Goal: Task Accomplishment & Management: Complete application form

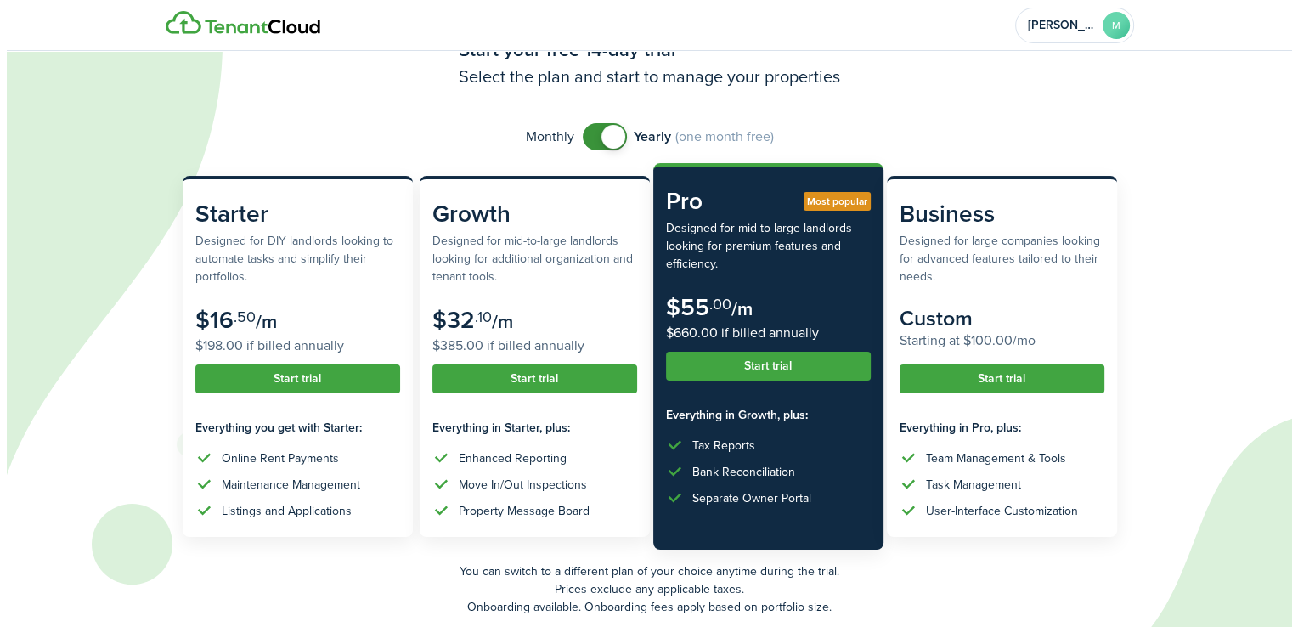
scroll to position [70, 0]
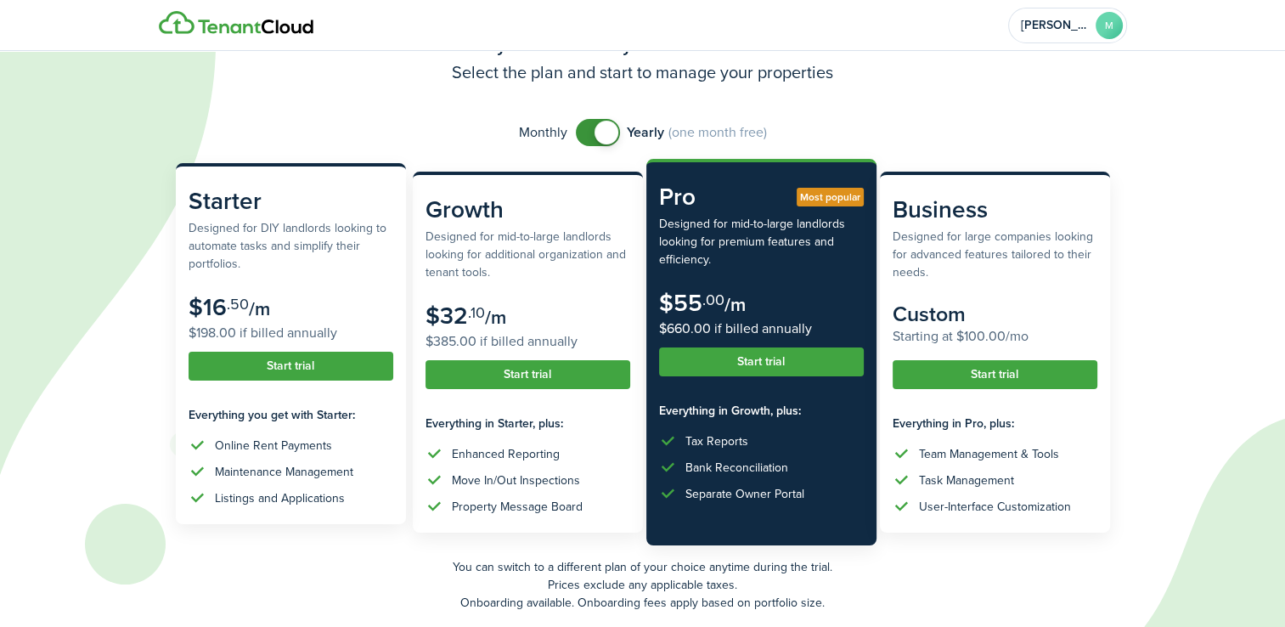
click at [281, 308] on subscription-pricing-price "$16 .50 /m $198.00 if billed annually" at bounding box center [291, 318] width 205 height 49
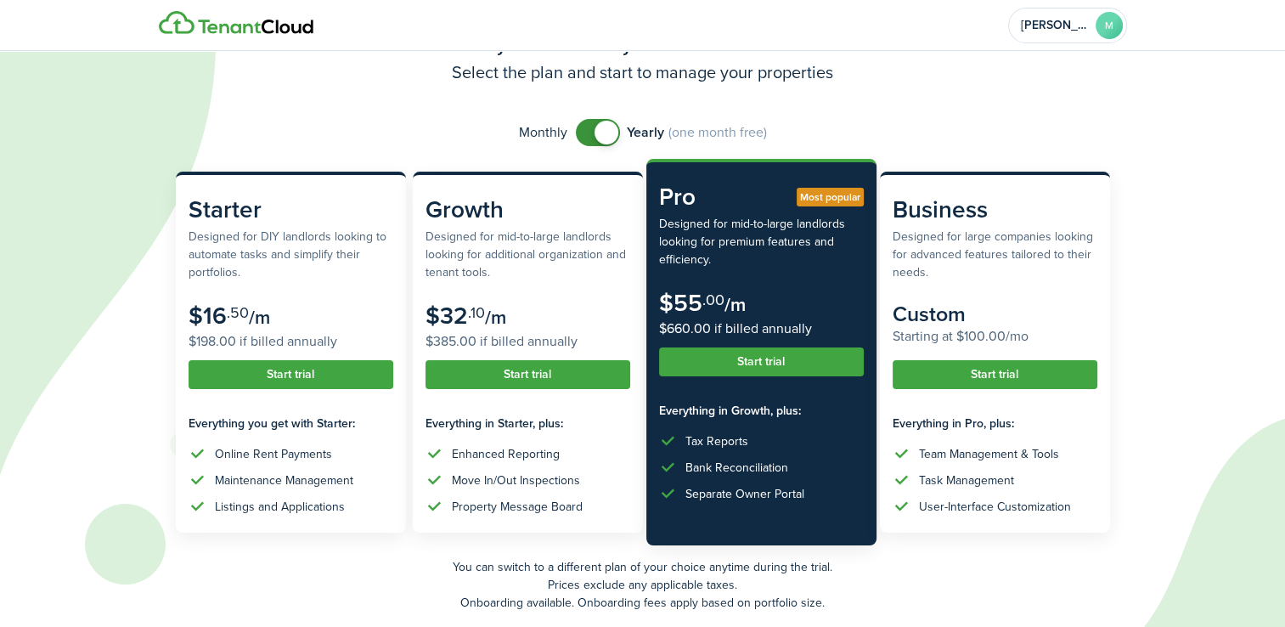
checkbox input "false"
click at [600, 141] on span at bounding box center [606, 133] width 24 height 24
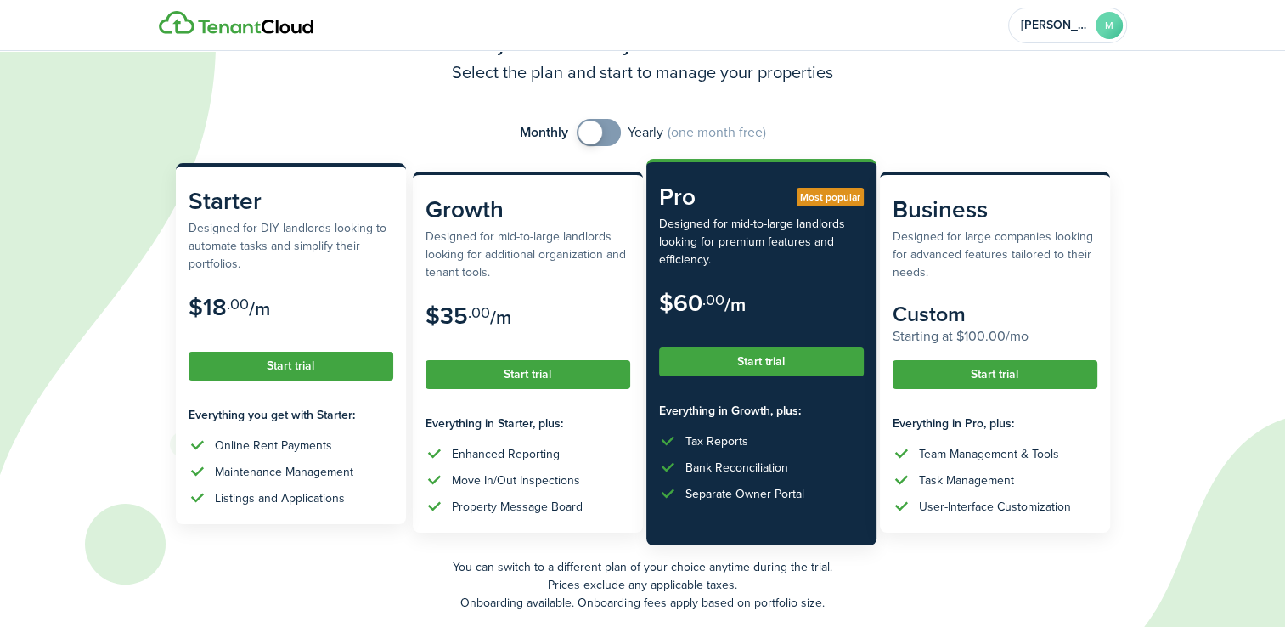
click at [309, 359] on button "Start trial" at bounding box center [291, 366] width 205 height 29
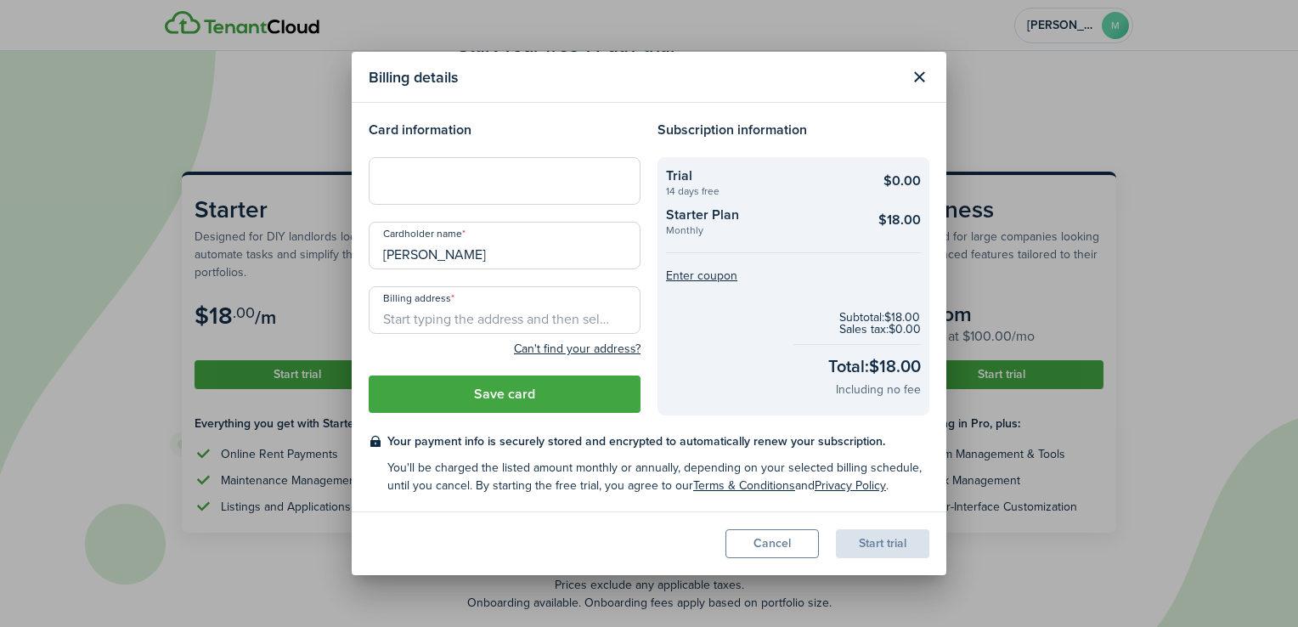
click at [436, 191] on div at bounding box center [505, 181] width 272 height 48
click at [399, 323] on input "Billing address" at bounding box center [505, 310] width 272 height 48
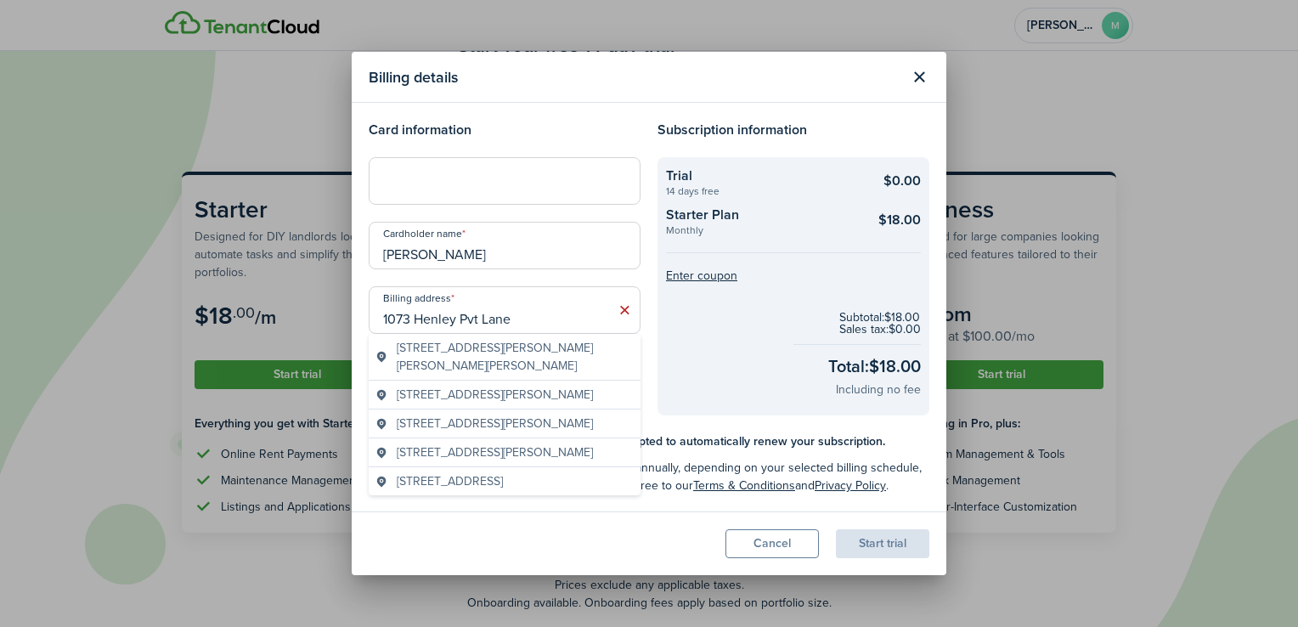
click at [517, 403] on span "[STREET_ADDRESS][PERSON_NAME]" at bounding box center [495, 395] width 196 height 18
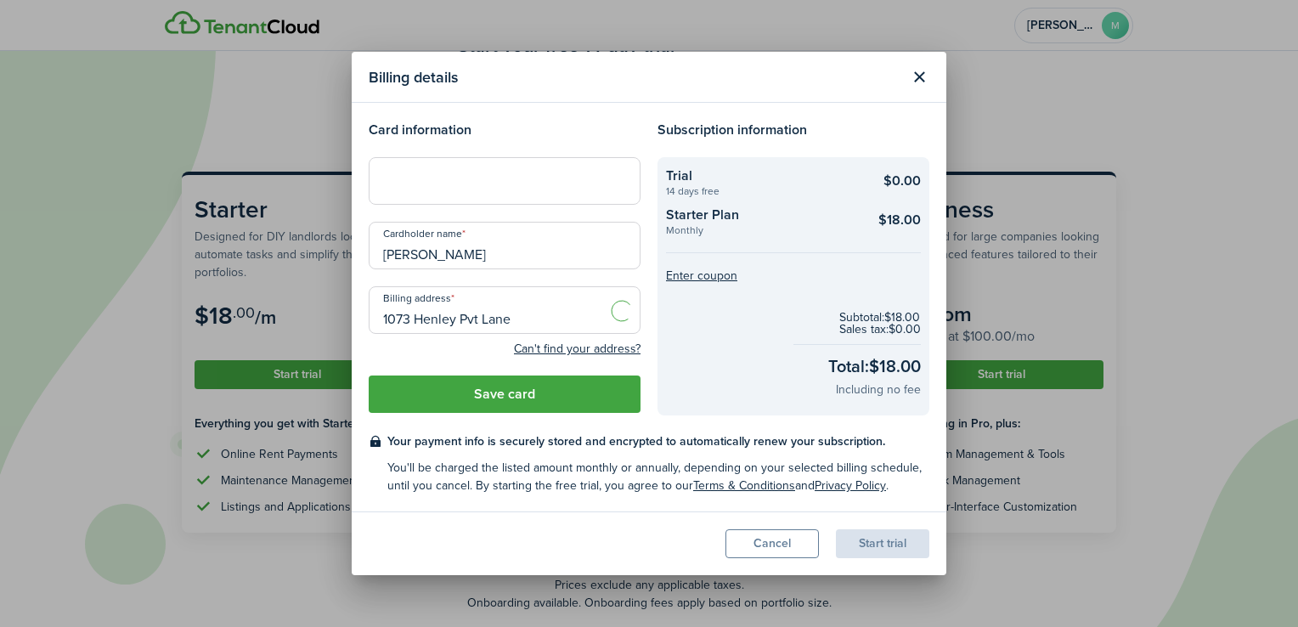
type input "1073 [PERSON_NAME][GEOGRAPHIC_DATA], [GEOGRAPHIC_DATA]"
click at [609, 394] on button "Save card" at bounding box center [505, 393] width 272 height 37
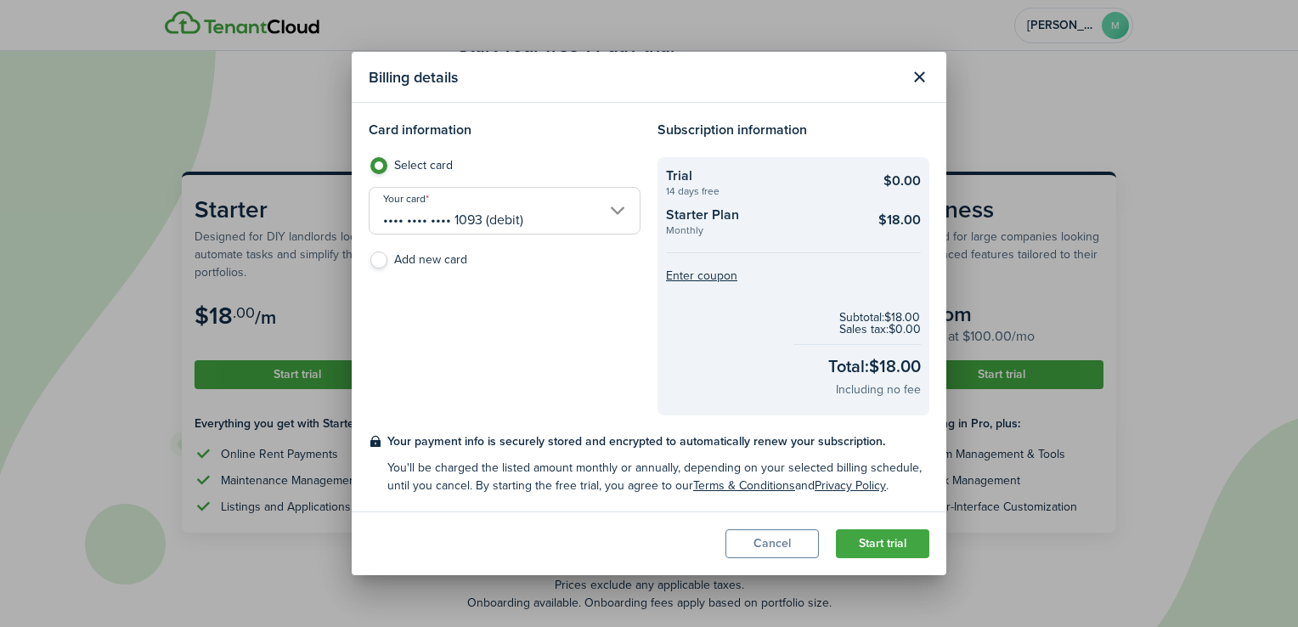
click at [883, 547] on button "Start trial" at bounding box center [882, 543] width 93 height 29
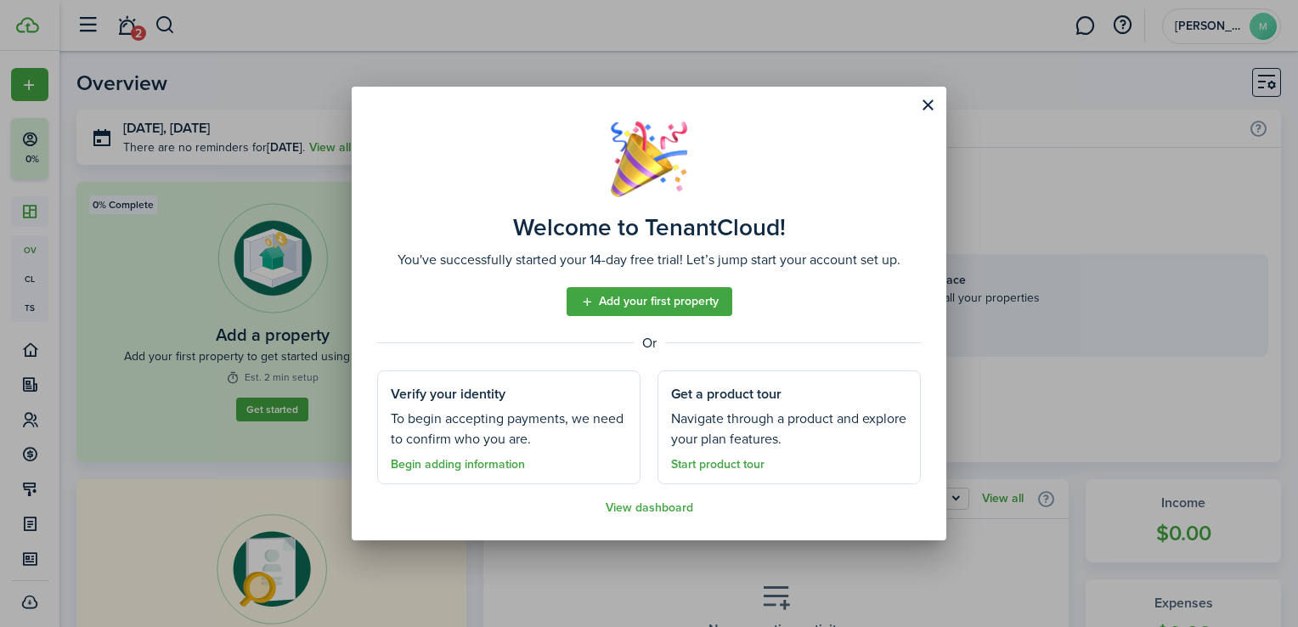
click at [672, 312] on link "Add your first property" at bounding box center [649, 301] width 166 height 29
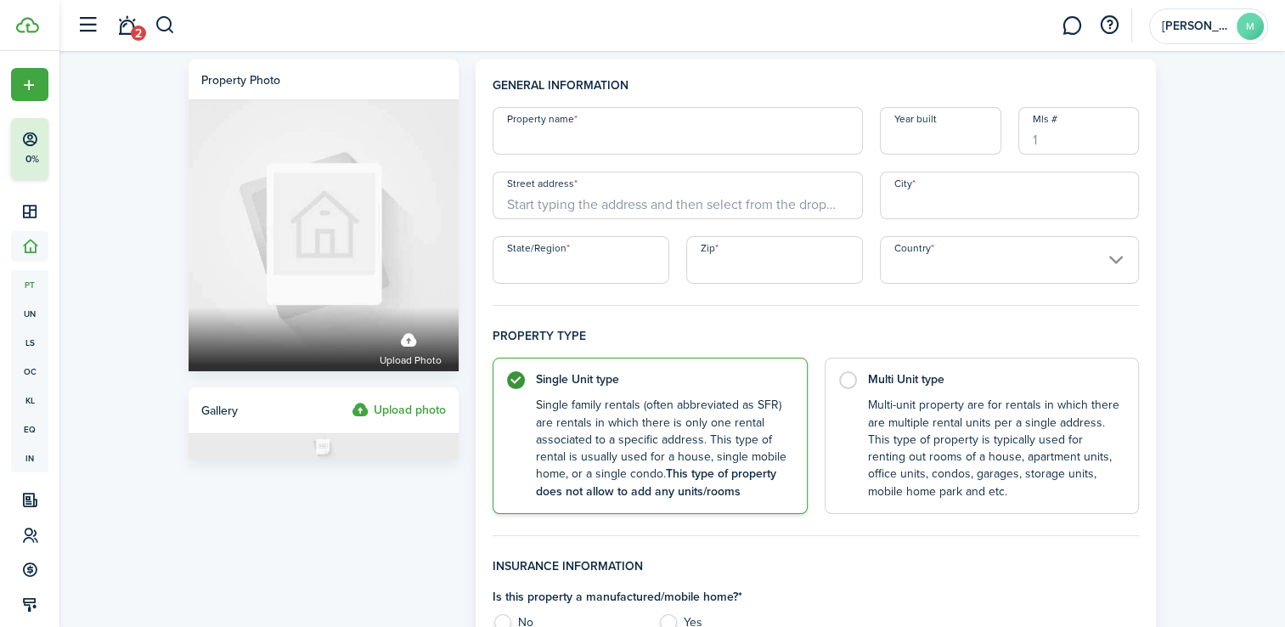
click at [572, 144] on input "Property name" at bounding box center [678, 131] width 370 height 48
click at [557, 152] on input "Property name" at bounding box center [678, 131] width 370 height 48
type input "Townhome"
click at [559, 189] on input "Street address" at bounding box center [678, 196] width 370 height 48
type input "1073 Henley Pvt Lane"
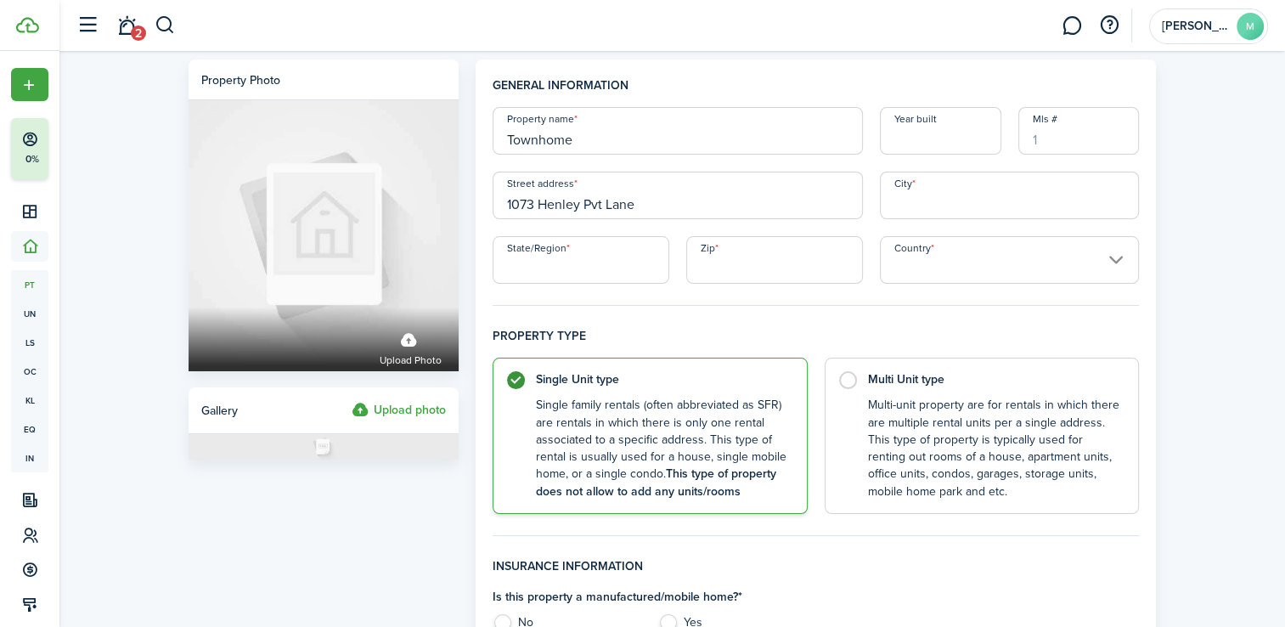
type input "GALLATIN"
type input "37066"
type input "[GEOGRAPHIC_DATA]"
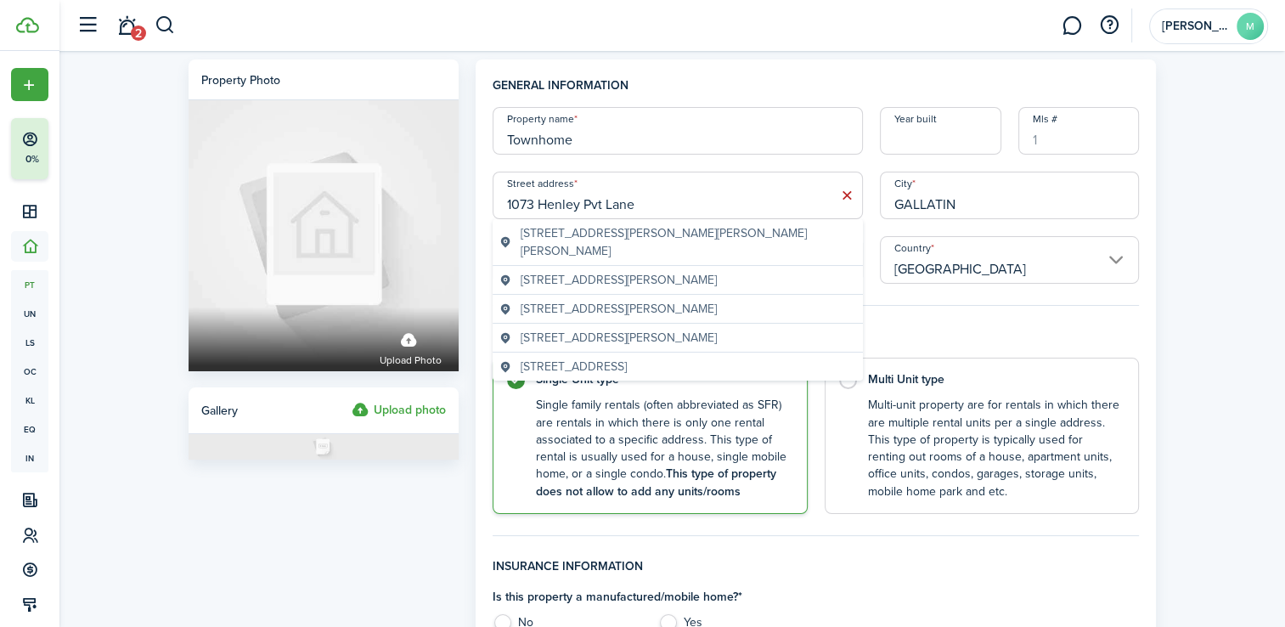
click at [597, 267] on div "[STREET_ADDRESS][PERSON_NAME]" at bounding box center [678, 280] width 370 height 29
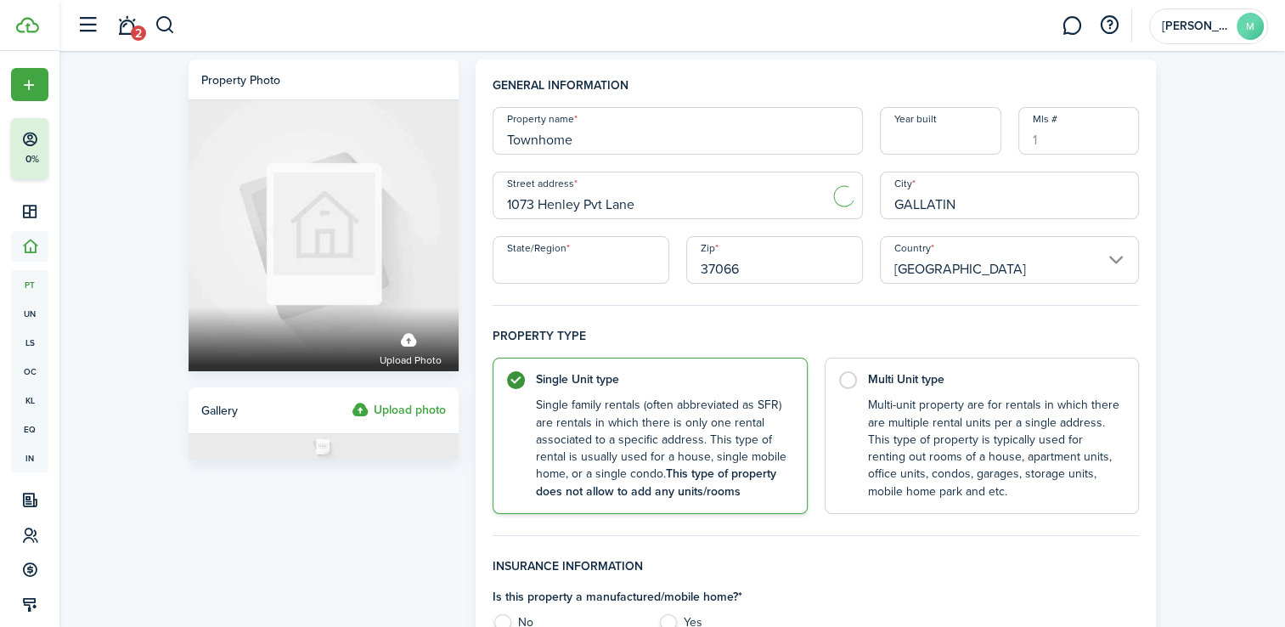
type input "1073 [PERSON_NAME]"
type input "Gallatin"
type input "TN"
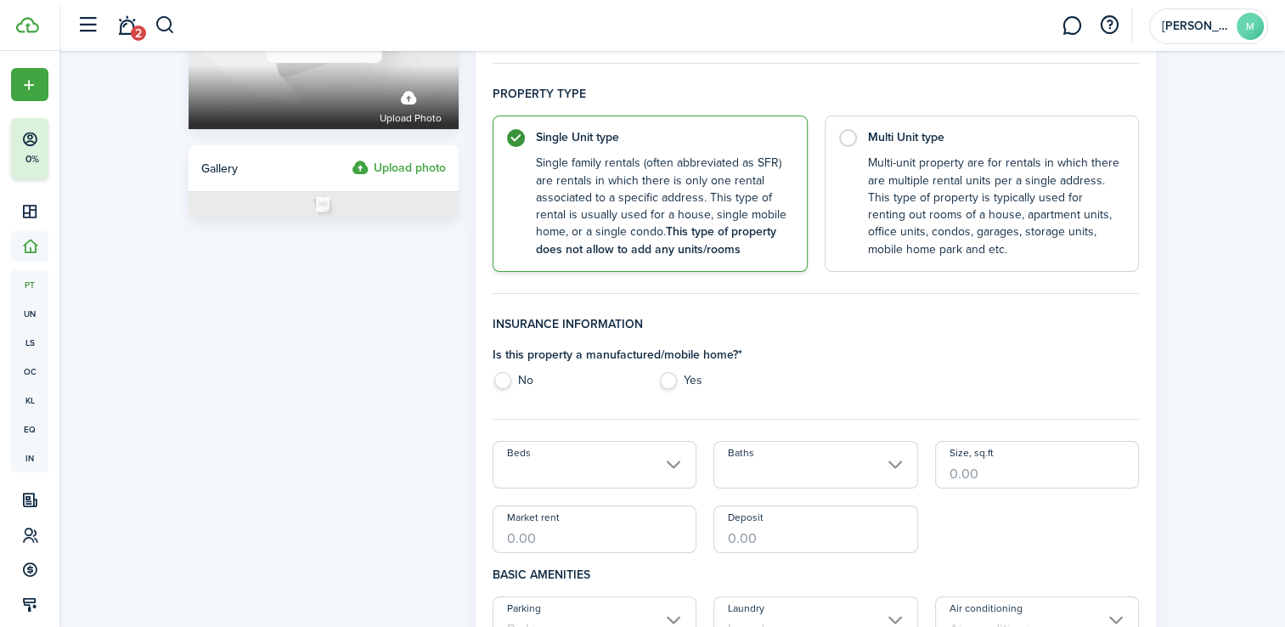
scroll to position [307, 0]
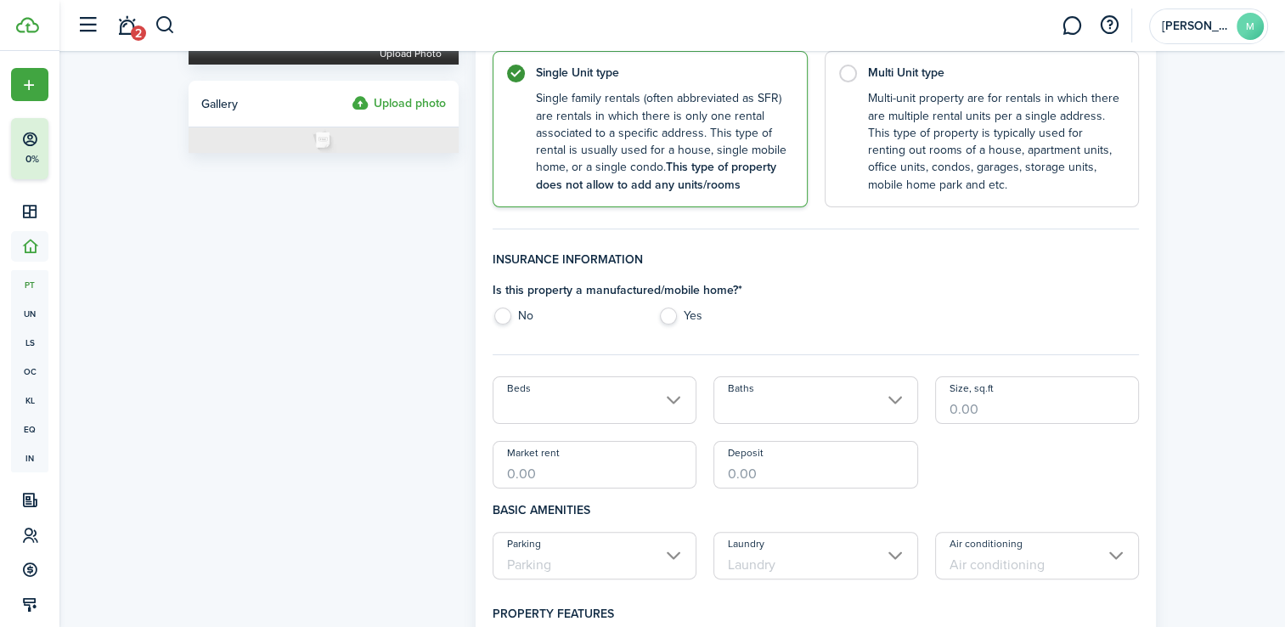
click at [506, 319] on label "No" at bounding box center [567, 319] width 149 height 25
radio input "true"
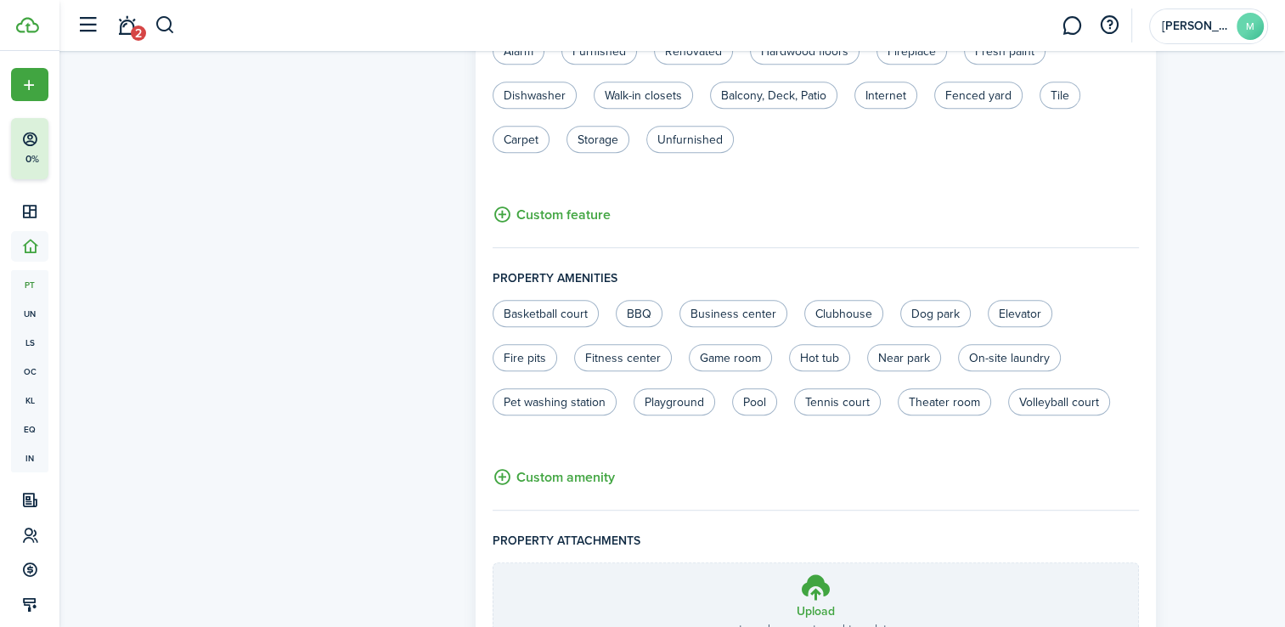
scroll to position [1054, 0]
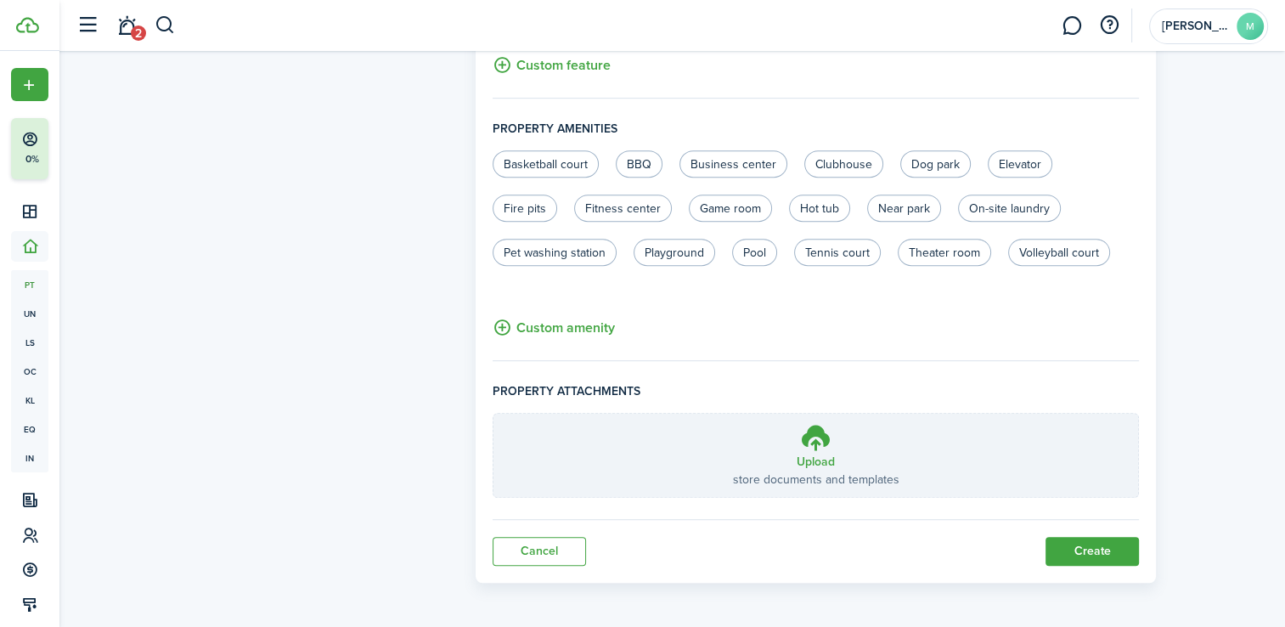
click at [1084, 554] on button "Create" at bounding box center [1091, 551] width 93 height 29
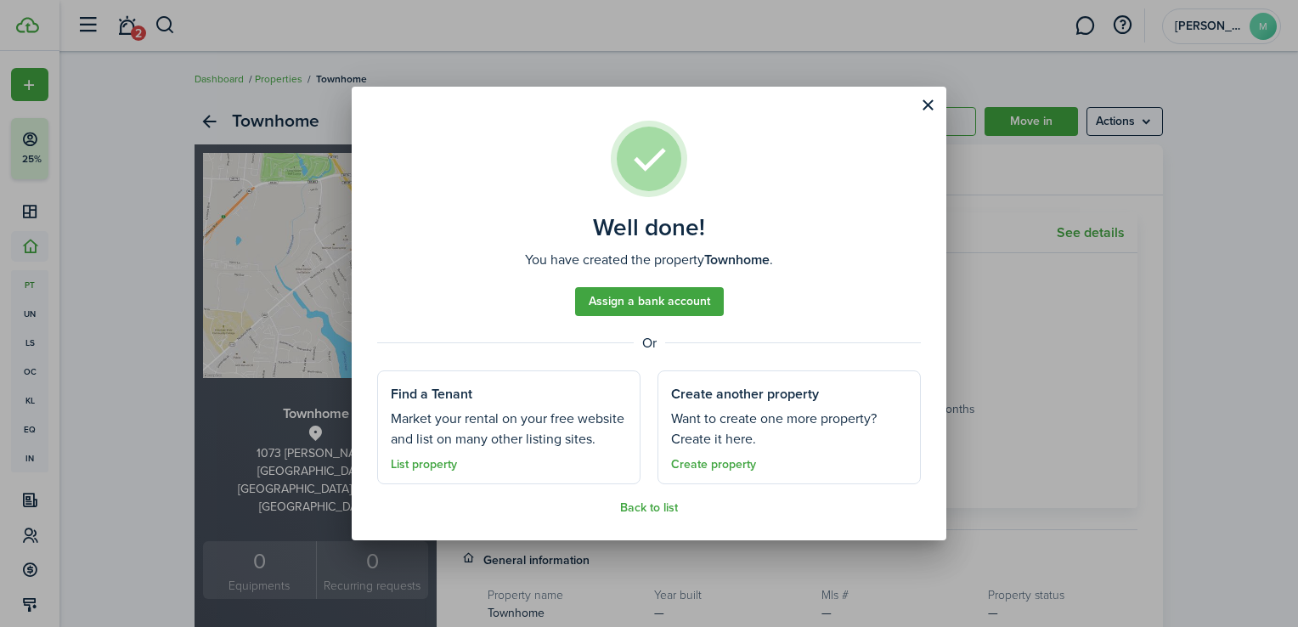
click at [678, 303] on link "Assign a bank account" at bounding box center [649, 301] width 149 height 29
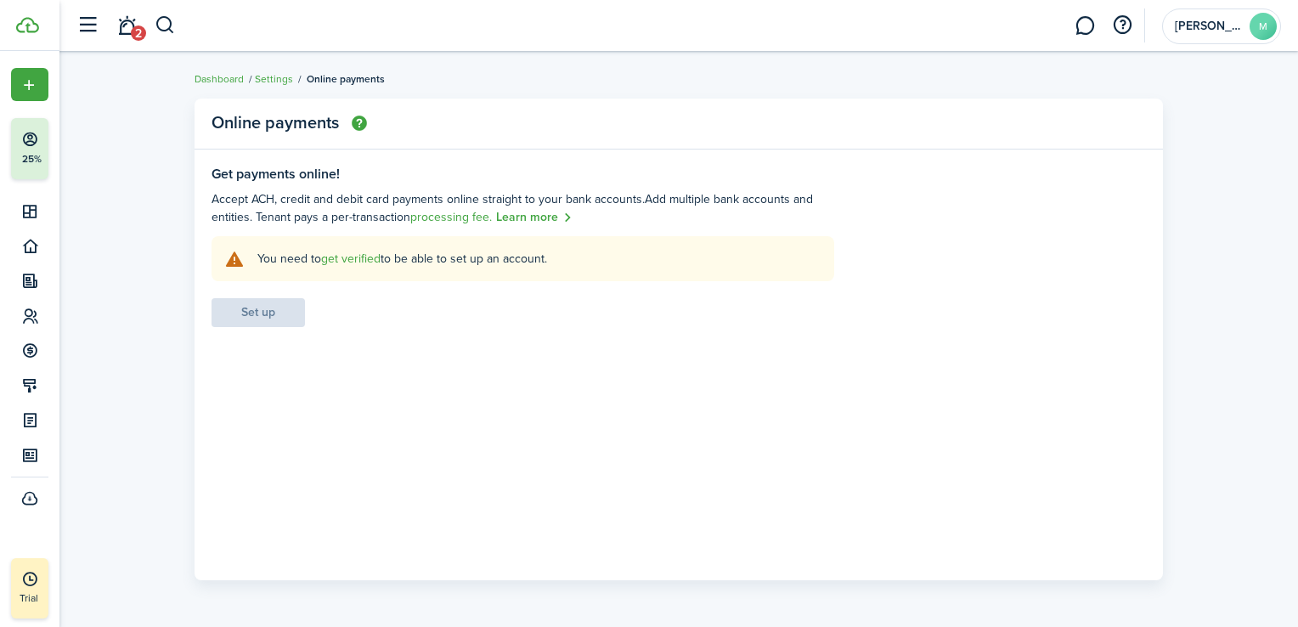
click at [329, 256] on link "get verified" at bounding box center [350, 259] width 59 height 18
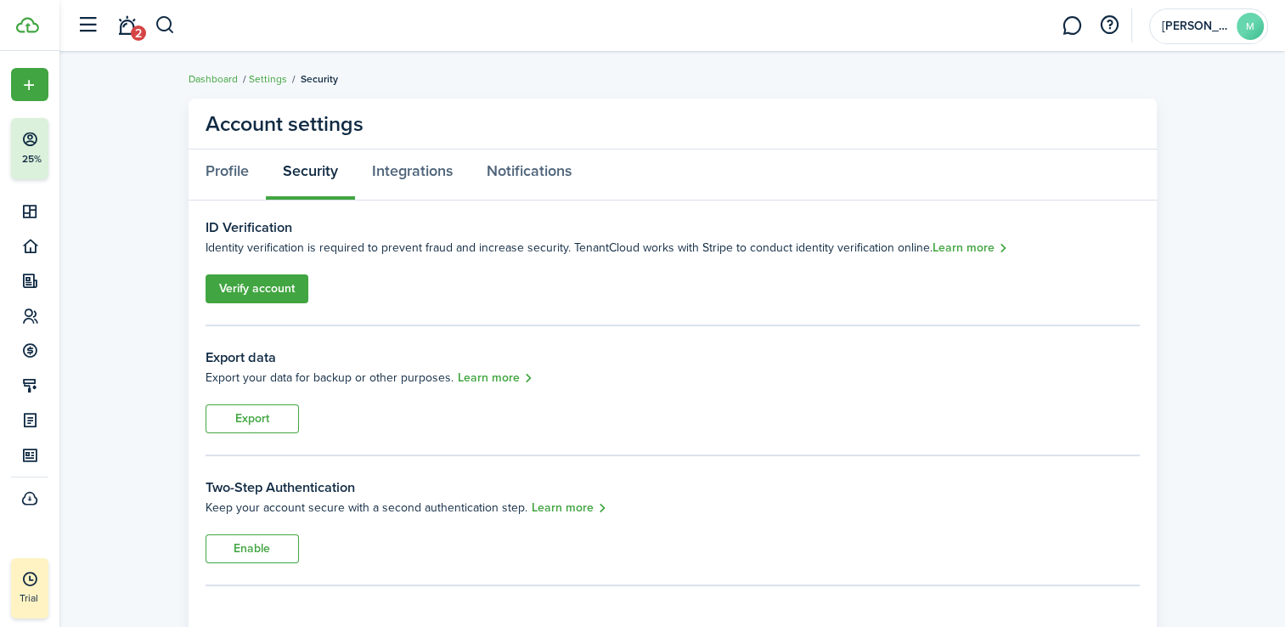
click at [278, 284] on link "Verify account" at bounding box center [257, 288] width 103 height 29
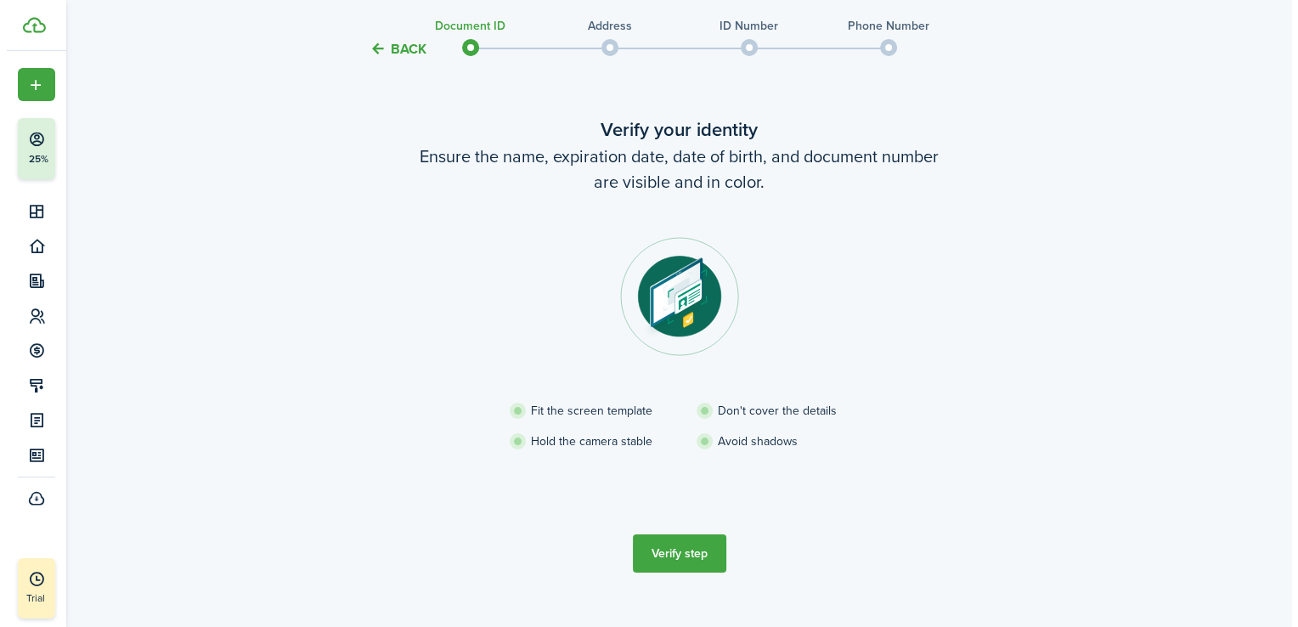
scroll to position [80, 0]
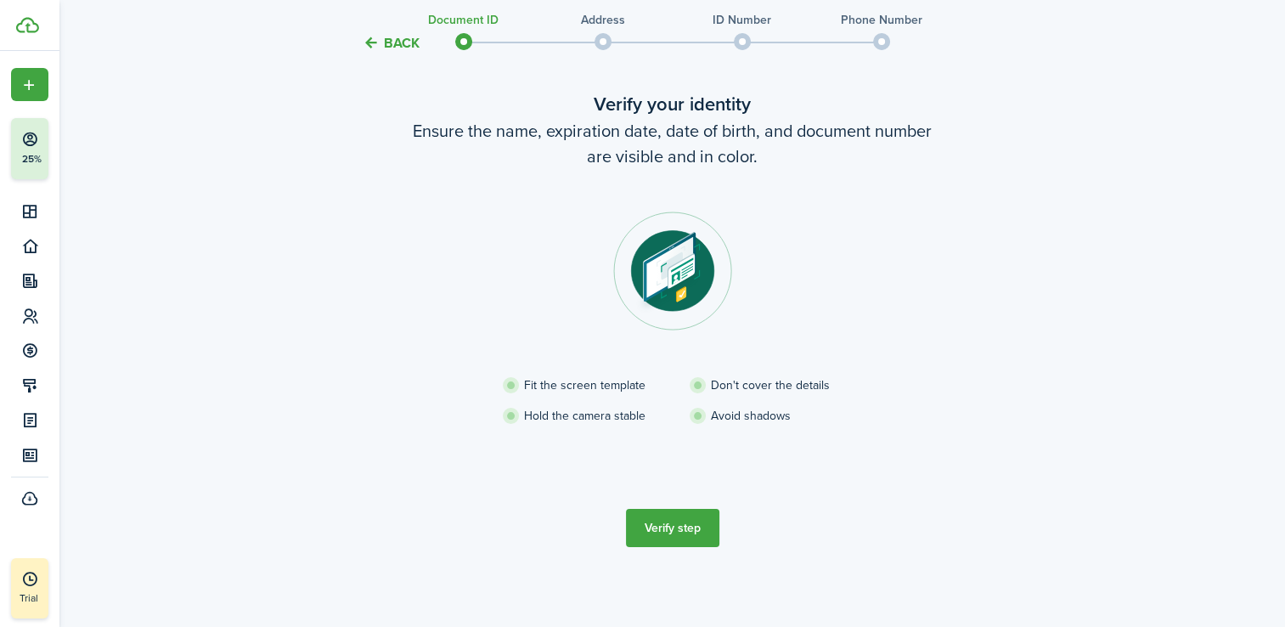
click at [663, 536] on button "Verify step" at bounding box center [672, 528] width 93 height 38
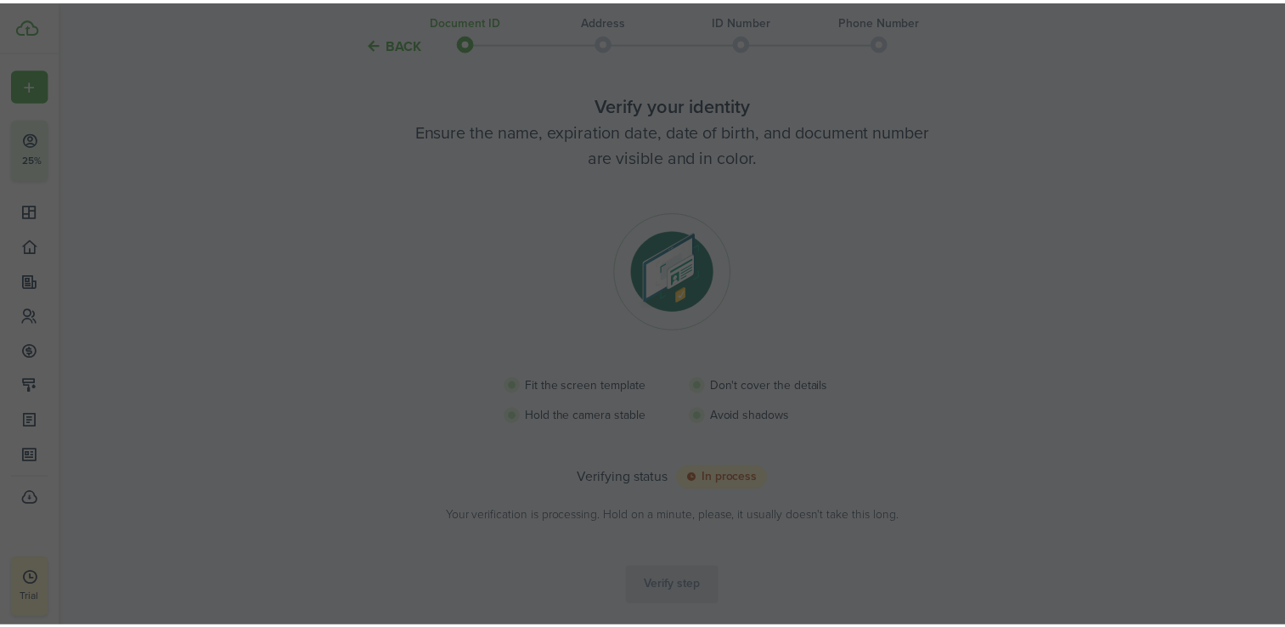
scroll to position [71, 0]
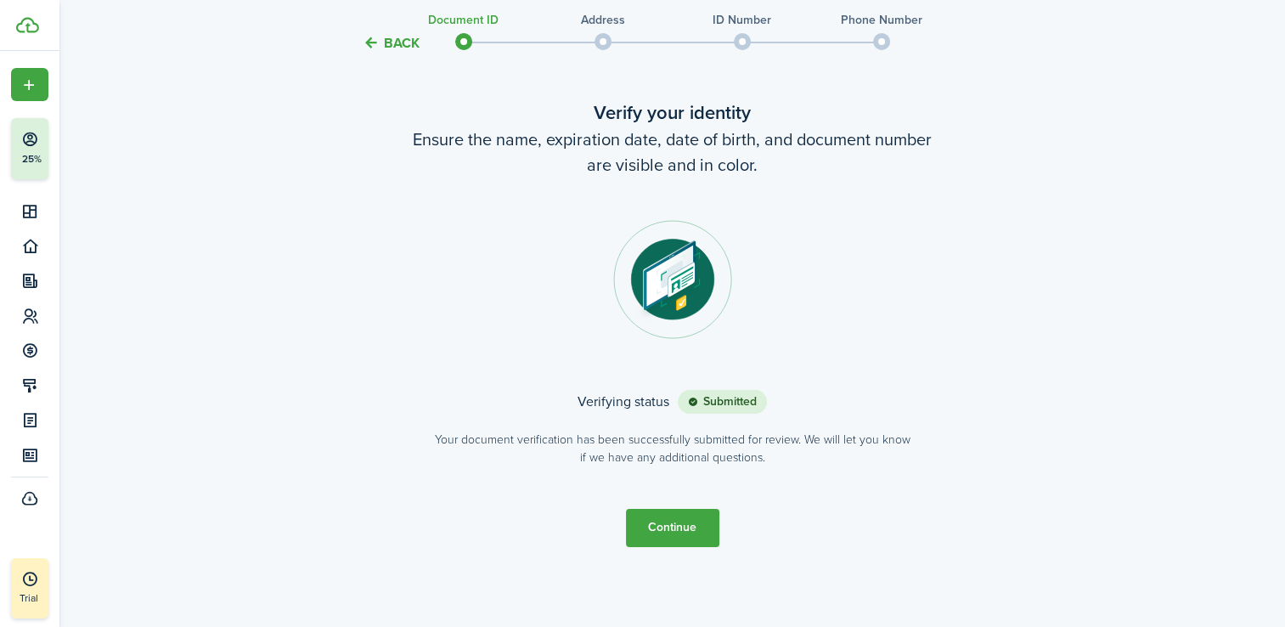
click at [695, 518] on button "Continue" at bounding box center [672, 528] width 93 height 38
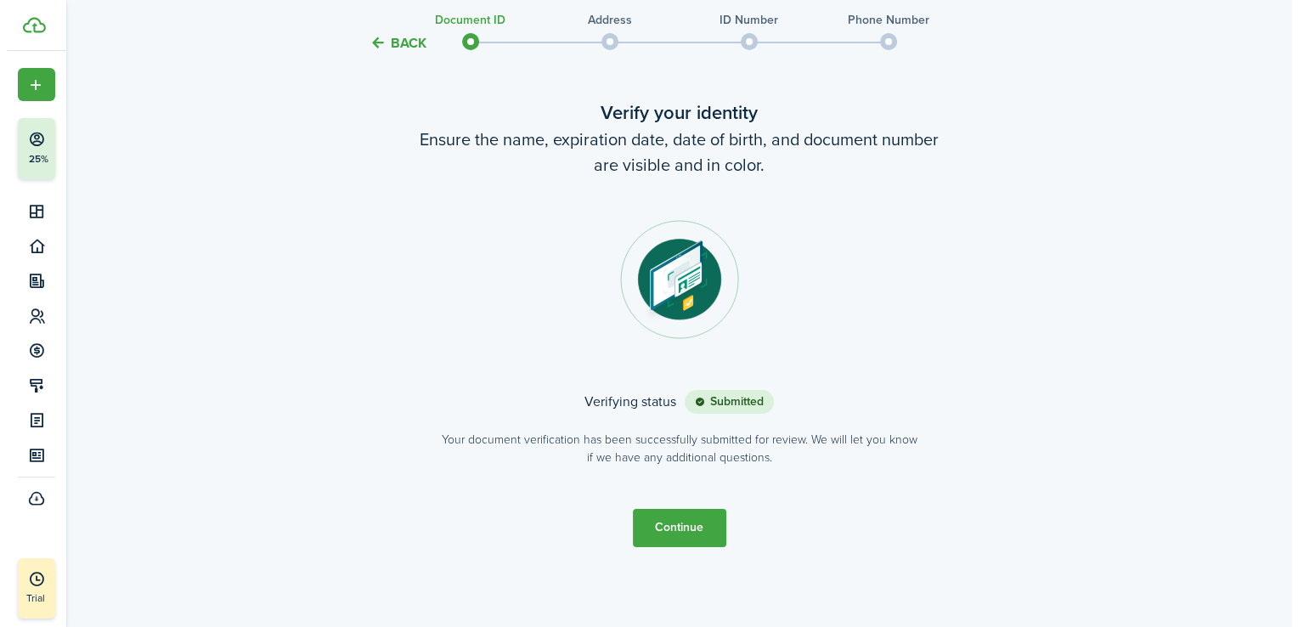
scroll to position [0, 0]
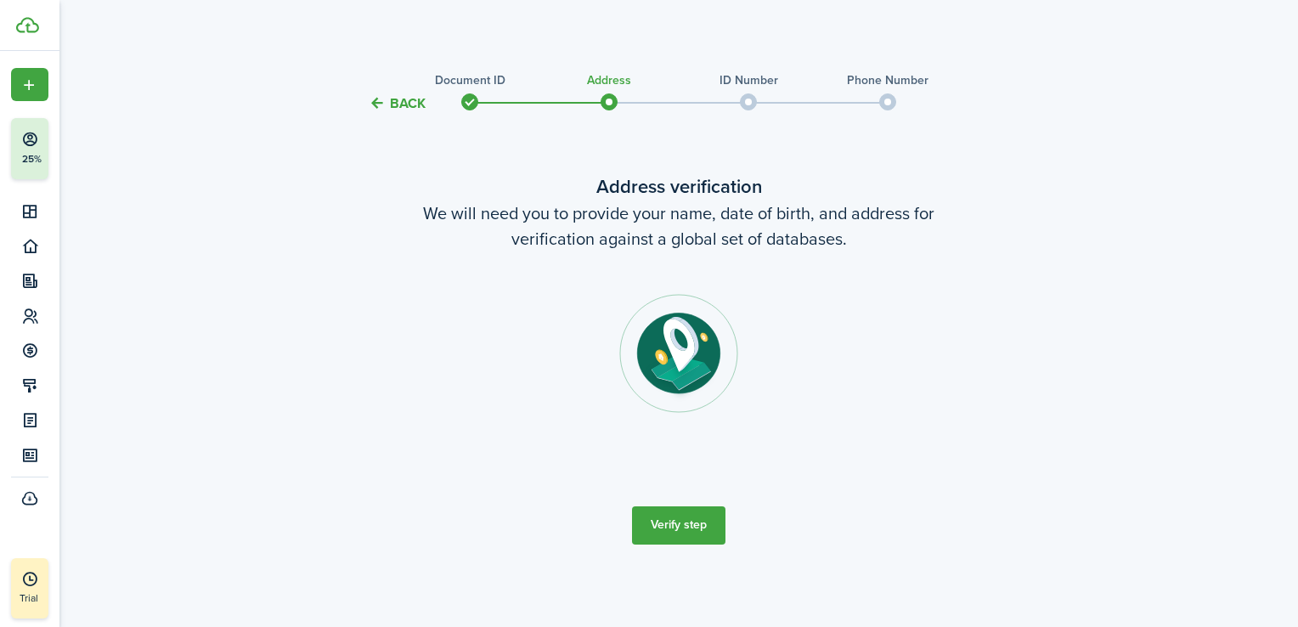
click at [695, 518] on button "Verify step" at bounding box center [678, 525] width 93 height 38
click at [609, 96] on span at bounding box center [608, 101] width 25 height 25
click at [408, 96] on button "Back" at bounding box center [397, 103] width 57 height 18
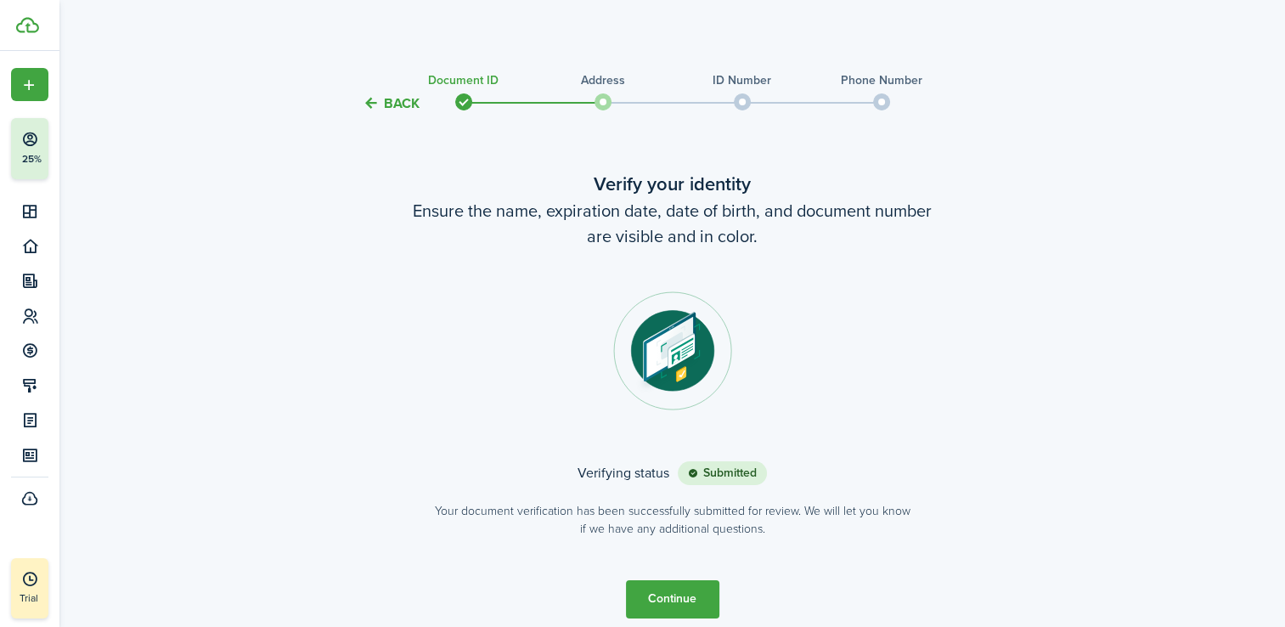
click at [683, 593] on button "Continue" at bounding box center [672, 599] width 93 height 38
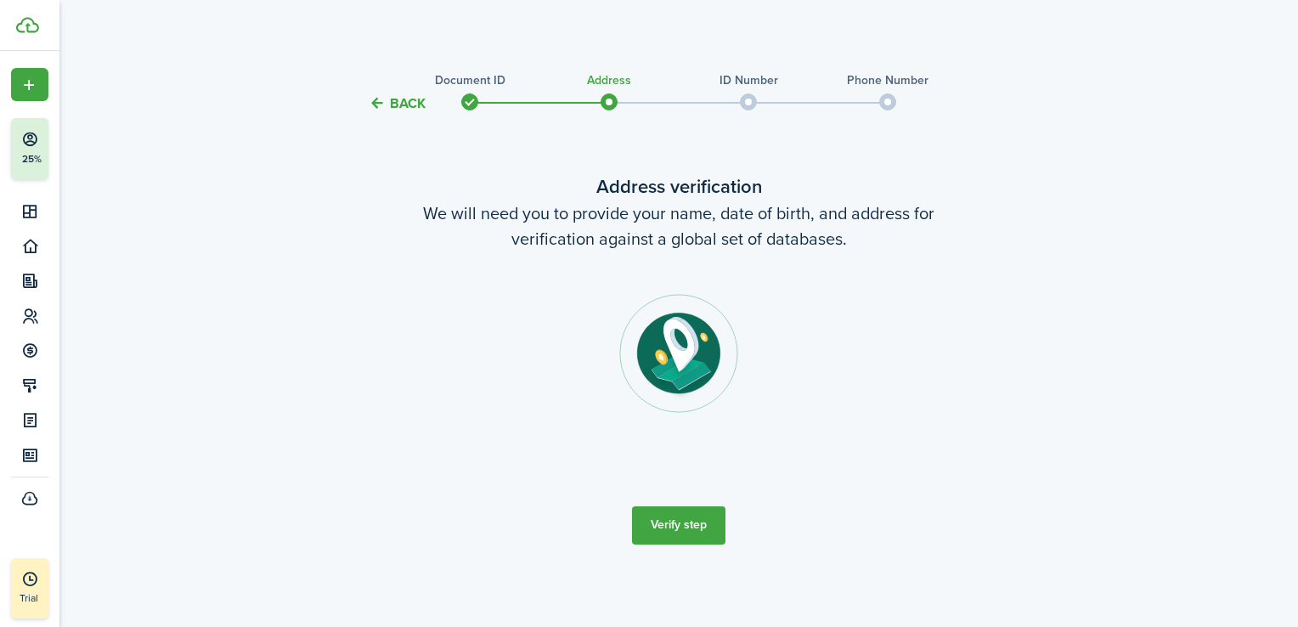
click at [678, 538] on button "Verify step" at bounding box center [678, 525] width 93 height 38
click at [223, 246] on div "Back Document ID Address ID Number Phone Number Address verification We will ne…" at bounding box center [678, 319] width 985 height 521
